Goal: Navigation & Orientation: Understand site structure

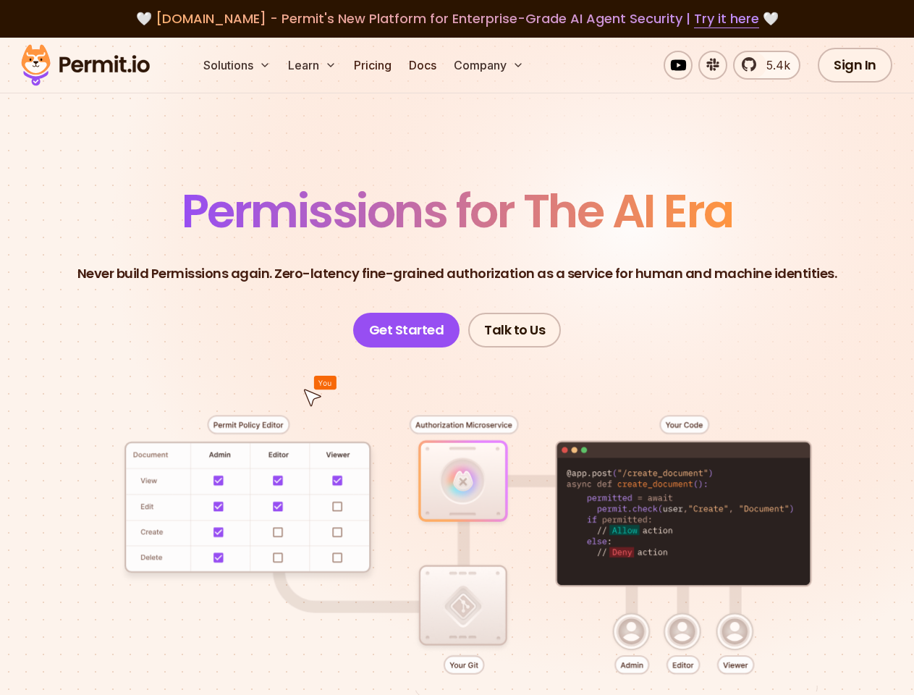
click at [238, 65] on button "Solutions" at bounding box center [237, 65] width 79 height 29
click at [313, 65] on button "Learn" at bounding box center [312, 65] width 60 height 29
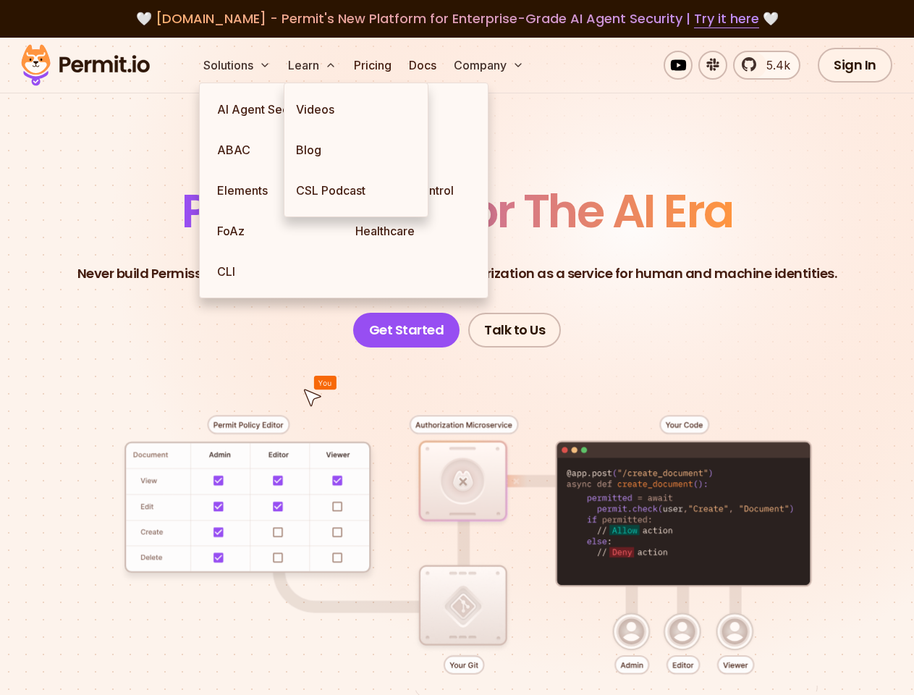
click at [490, 65] on button "Company" at bounding box center [489, 65] width 82 height 29
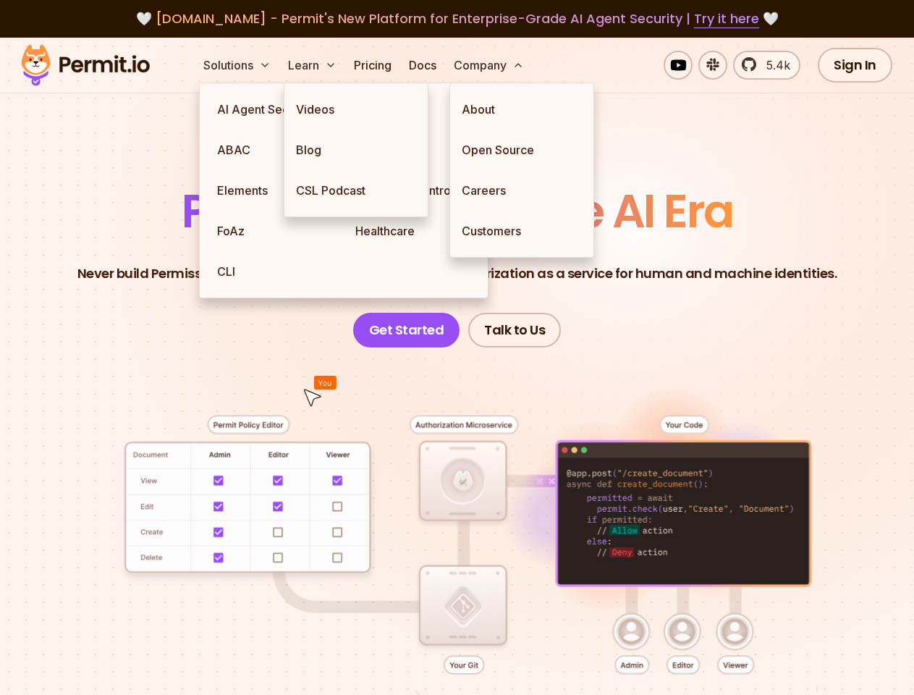
click at [457, 498] on div at bounding box center [457, 568] width 845 height 443
